Goal: Transaction & Acquisition: Purchase product/service

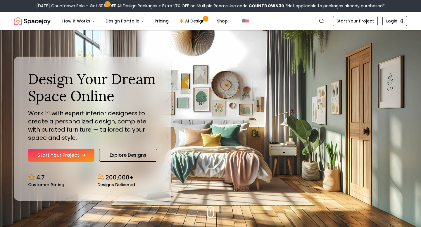
click at [88, 155] on link "Start Your Project" at bounding box center [61, 155] width 66 height 13
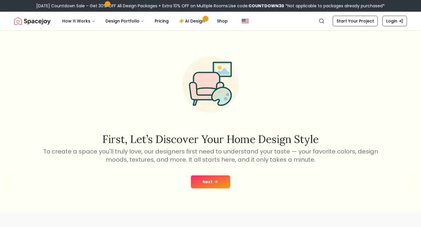
click at [214, 184] on button "Next" at bounding box center [210, 182] width 39 height 13
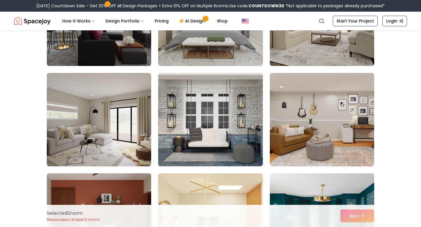
scroll to position [2188, 0]
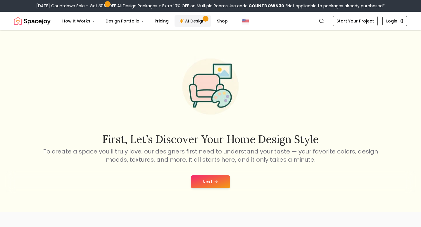
click at [188, 21] on link "AI Design" at bounding box center [192, 21] width 37 height 12
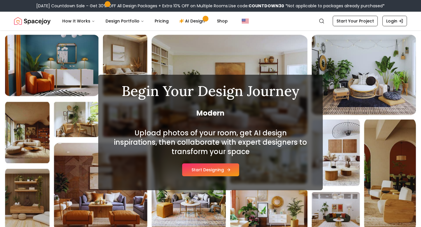
click at [226, 171] on icon at bounding box center [228, 170] width 5 height 5
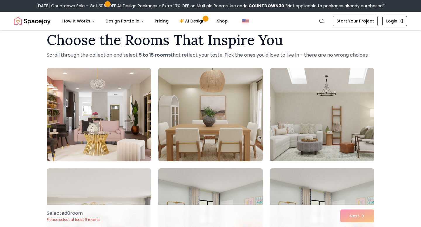
scroll to position [12, 0]
